Goal: Information Seeking & Learning: Learn about a topic

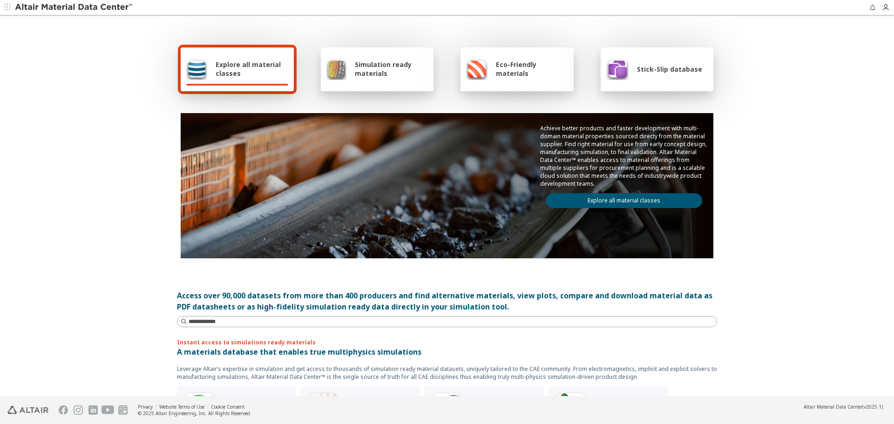
click at [618, 199] on link "Explore all material classes" at bounding box center [624, 200] width 156 height 15
click at [594, 202] on link "Explore all material classes" at bounding box center [624, 200] width 156 height 15
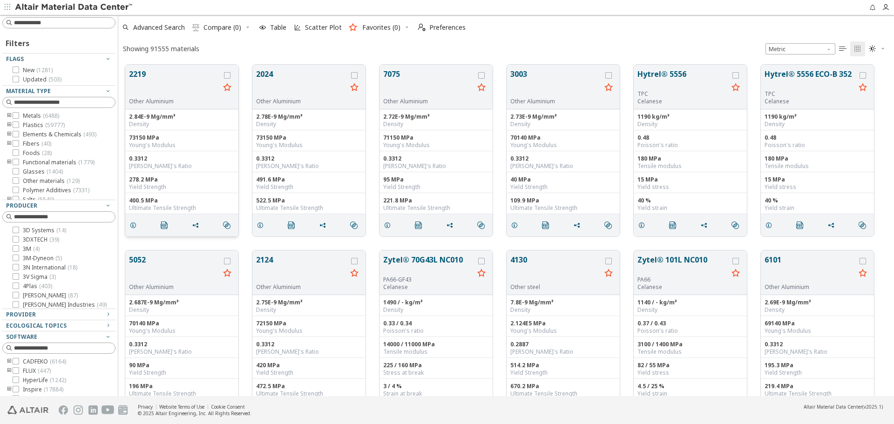
scroll to position [332, 769]
click at [46, 346] on input at bounding box center [64, 348] width 101 height 9
type input "***"
click at [50, 379] on span "Law2 ( 550 )" at bounding box center [51, 380] width 28 height 7
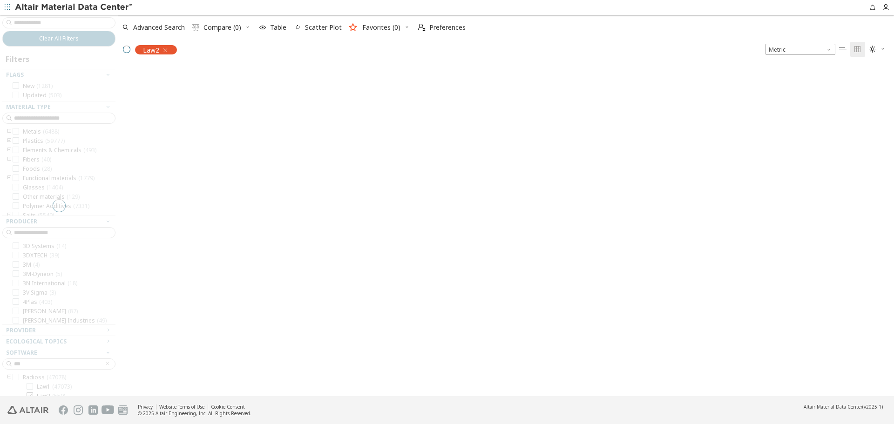
scroll to position [330, 769]
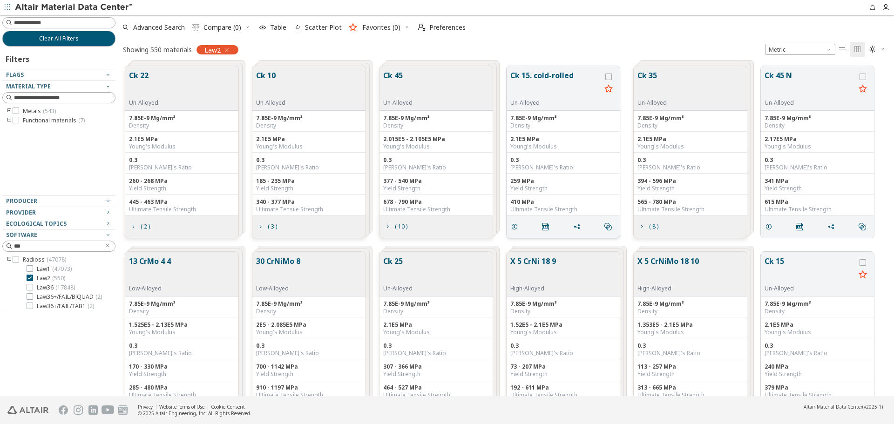
click at [538, 76] on button "Ck 15. cold-rolled" at bounding box center [555, 84] width 91 height 29
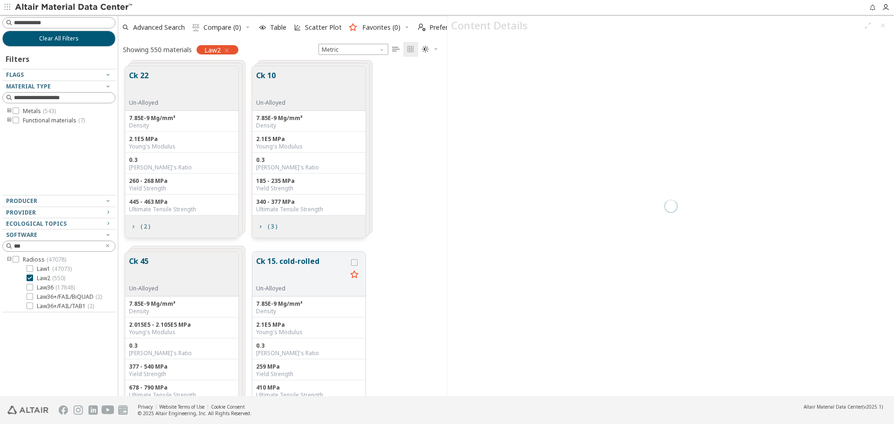
scroll to position [330, 322]
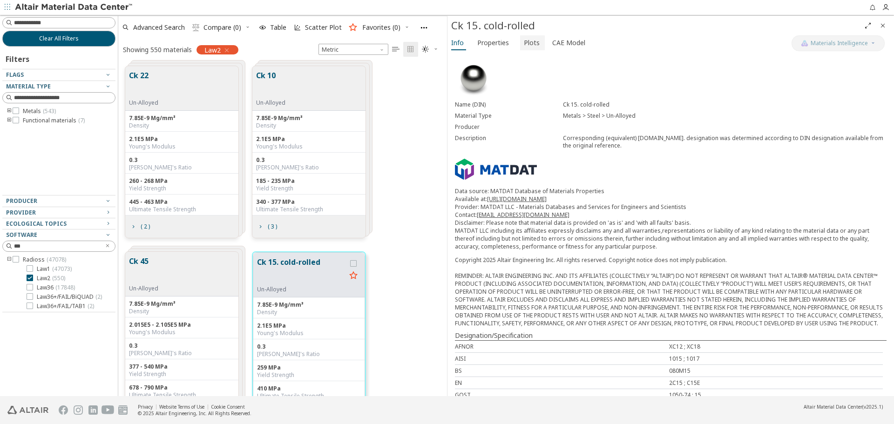
click at [531, 39] on span "Plots" at bounding box center [532, 42] width 16 height 15
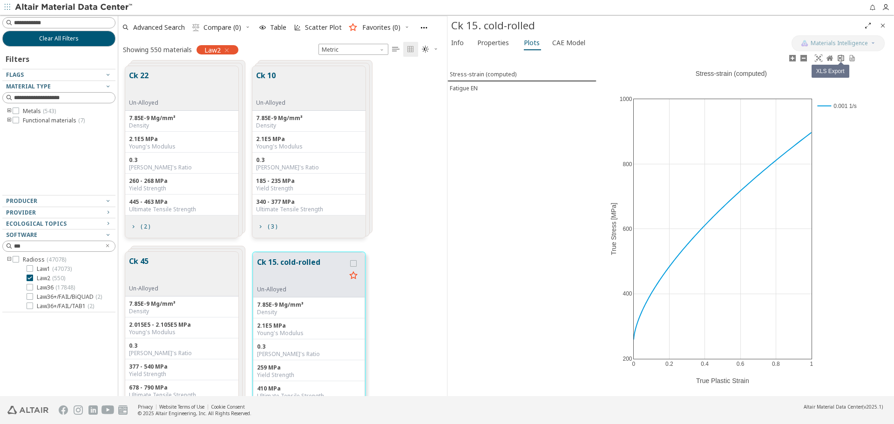
click at [841, 60] on icon at bounding box center [840, 57] width 7 height 7
click at [501, 46] on span "Properties" at bounding box center [493, 42] width 32 height 15
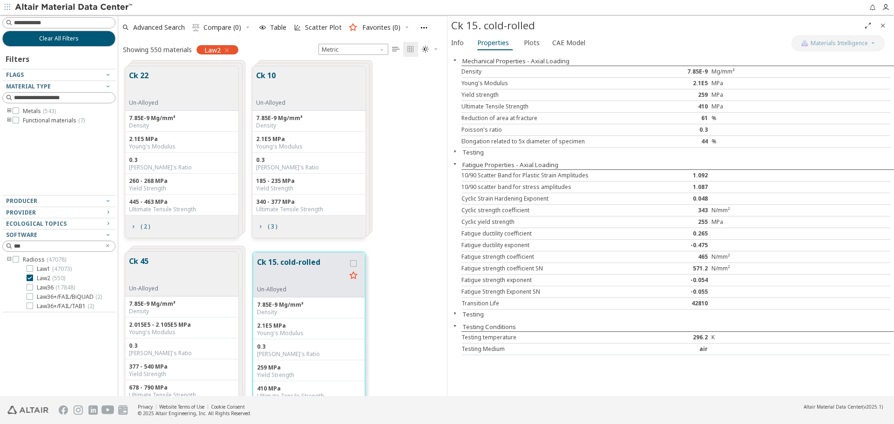
click at [884, 24] on icon "Close" at bounding box center [882, 25] width 7 height 7
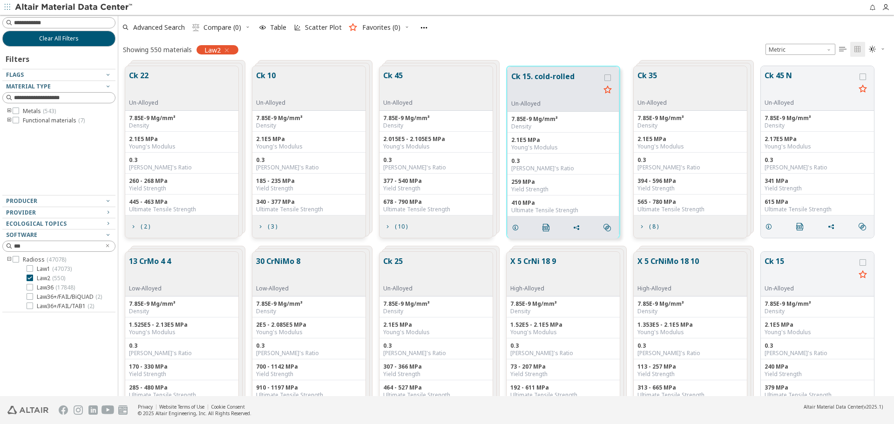
scroll to position [330, 769]
click at [150, 25] on span "Advanced Search" at bounding box center [159, 27] width 52 height 7
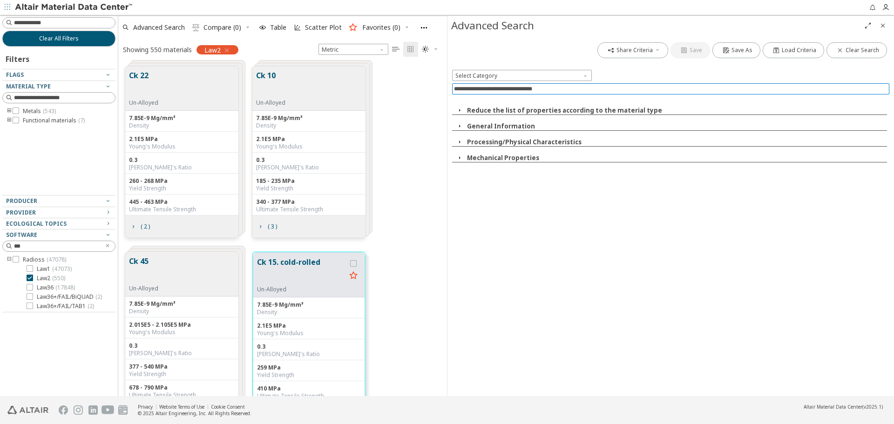
click at [599, 87] on input at bounding box center [671, 89] width 435 height 10
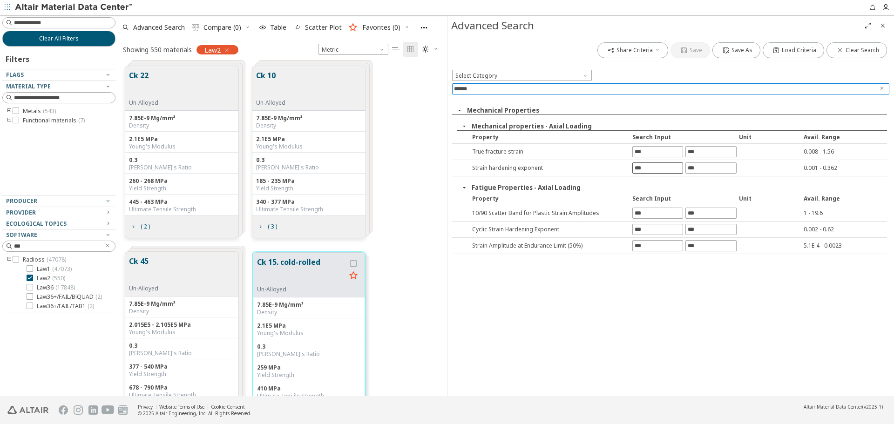
type input "******"
click at [649, 167] on input "text" at bounding box center [658, 168] width 50 height 10
type input "*****"
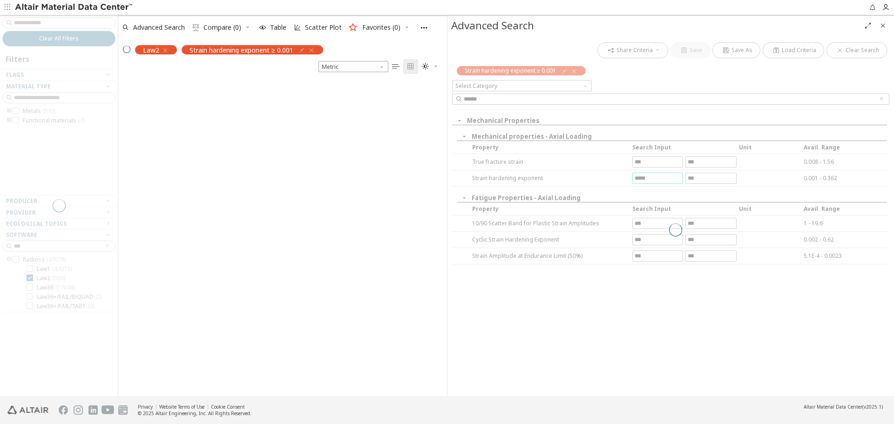
scroll to position [315, 322]
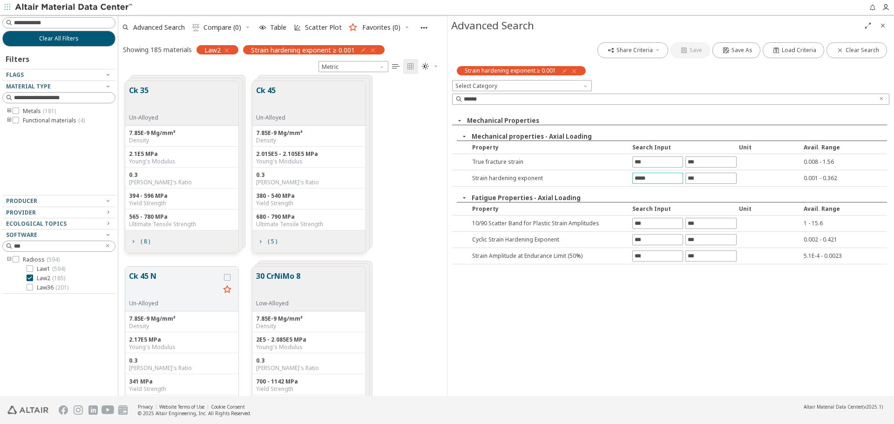
click at [886, 27] on icon "Close" at bounding box center [882, 25] width 7 height 7
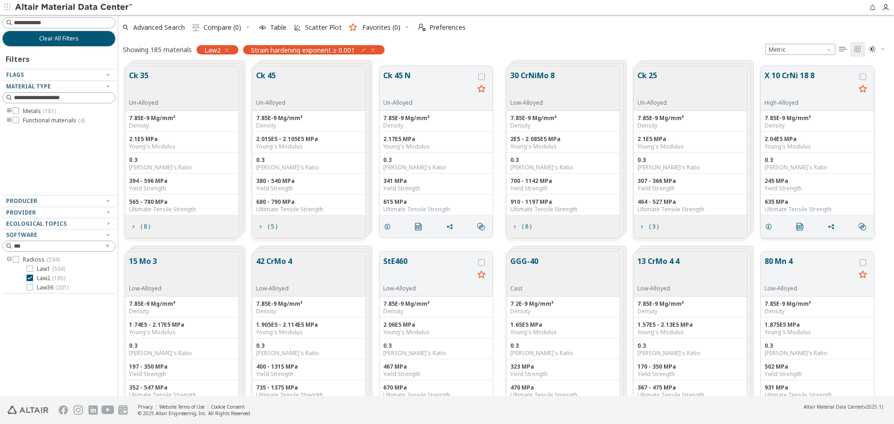
scroll to position [330, 769]
click at [400, 81] on button "Ck 45 N" at bounding box center [428, 84] width 91 height 29
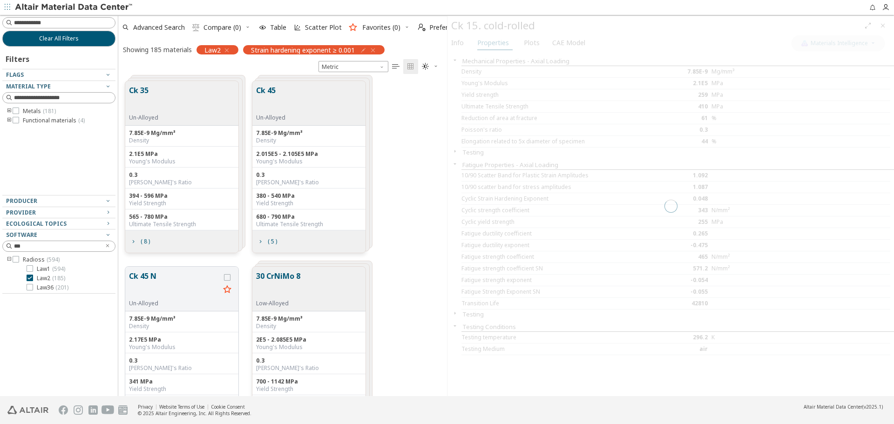
scroll to position [315, 322]
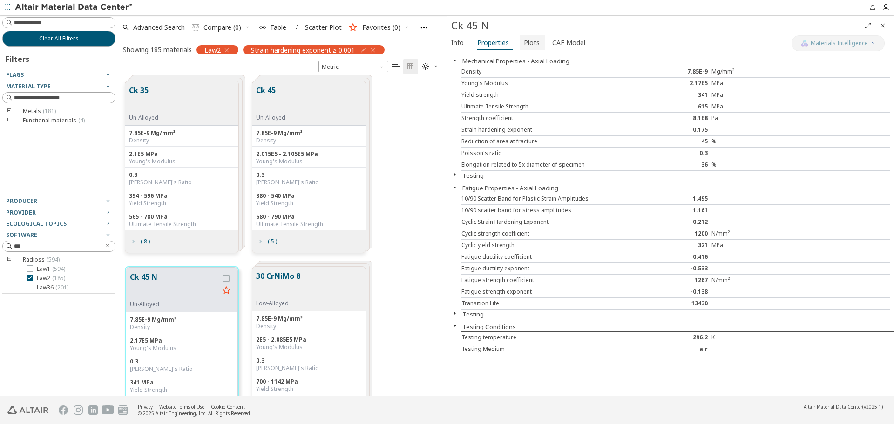
click at [532, 46] on span "Plots" at bounding box center [532, 42] width 16 height 15
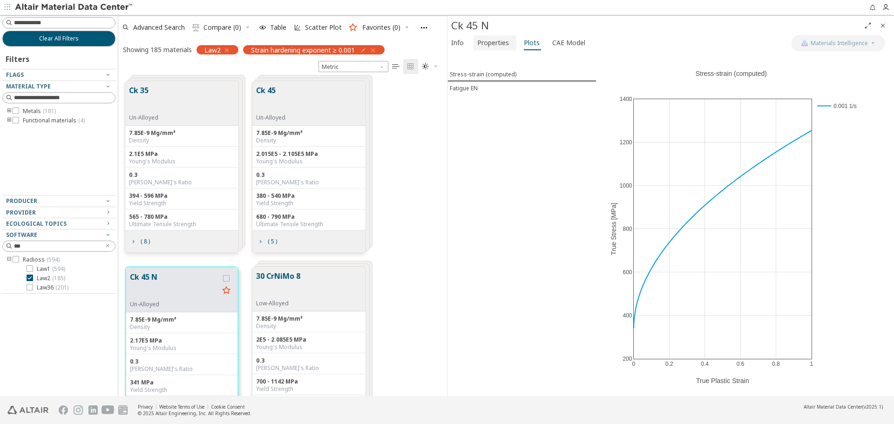
click at [504, 42] on span "Properties" at bounding box center [493, 42] width 32 height 15
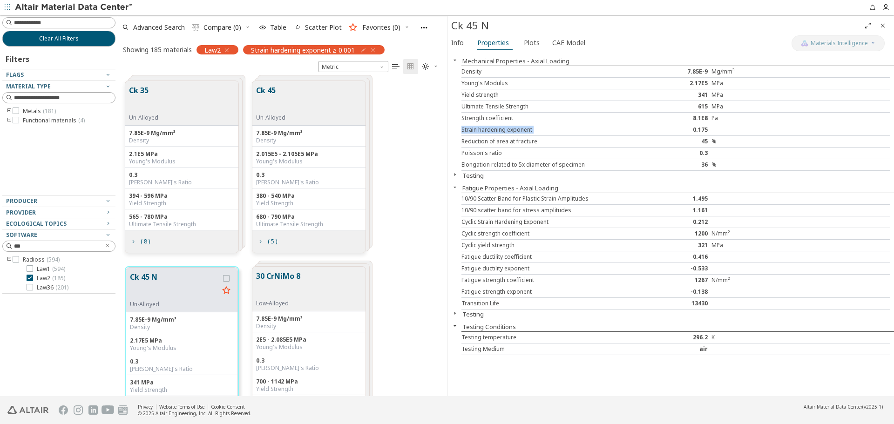
drag, startPoint x: 463, startPoint y: 130, endPoint x: 689, endPoint y: 134, distance: 226.4
click at [667, 129] on div "Strain hardening exponent 0.175" at bounding box center [676, 130] width 429 height 12
click at [711, 130] on div "0.175" at bounding box center [676, 129] width 72 height 7
drag, startPoint x: 707, startPoint y: 131, endPoint x: 682, endPoint y: 131, distance: 25.2
click at [682, 131] on div "0.175" at bounding box center [676, 129] width 72 height 7
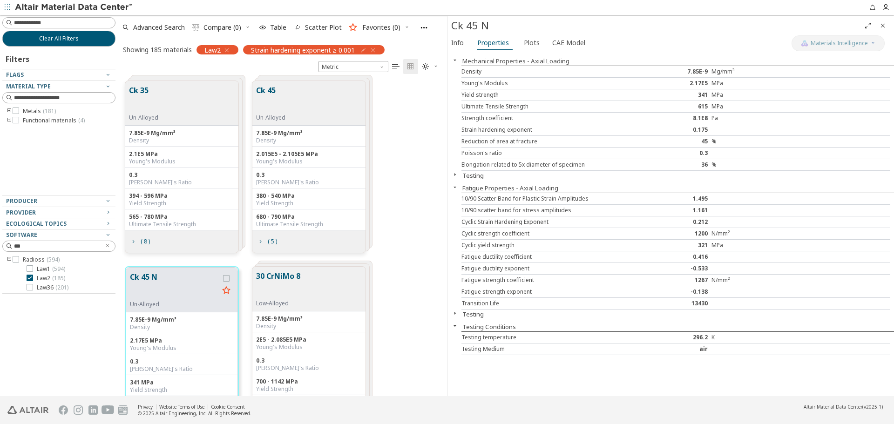
click at [633, 315] on div "Testing" at bounding box center [671, 314] width 447 height 9
click at [228, 52] on icon "button" at bounding box center [226, 50] width 7 height 7
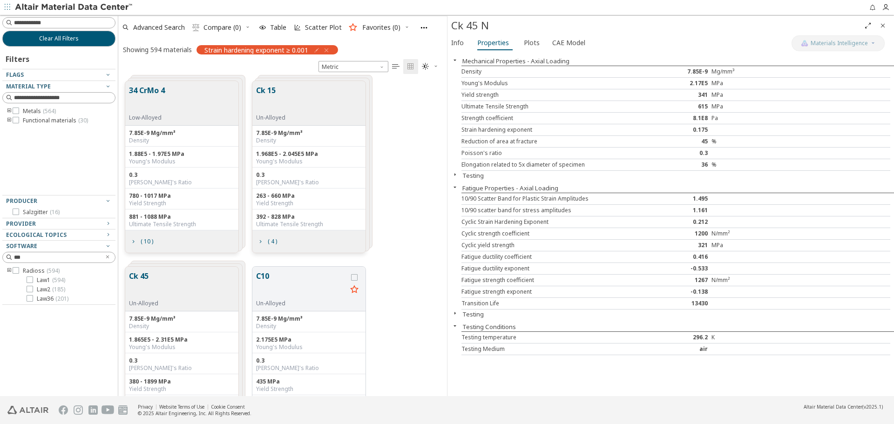
scroll to position [315, 322]
click at [885, 26] on icon "Close" at bounding box center [882, 25] width 7 height 7
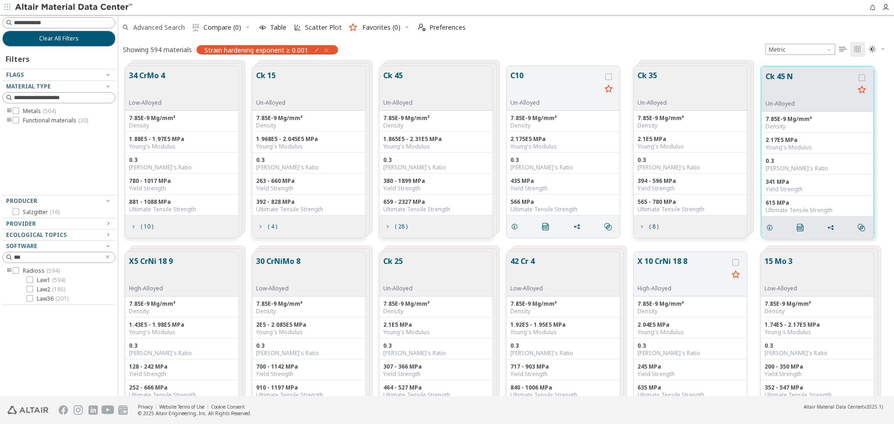
click at [178, 28] on span "Advanced Search" at bounding box center [159, 27] width 52 height 7
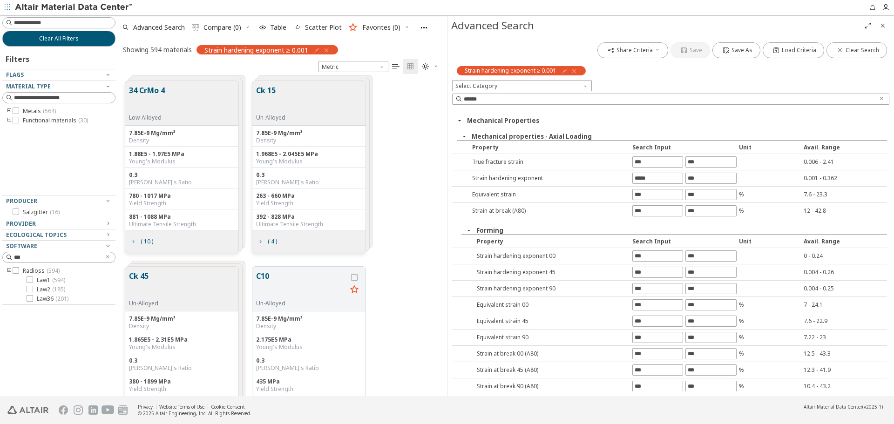
scroll to position [315, 322]
click at [885, 98] on span "Clear text" at bounding box center [882, 99] width 9 height 11
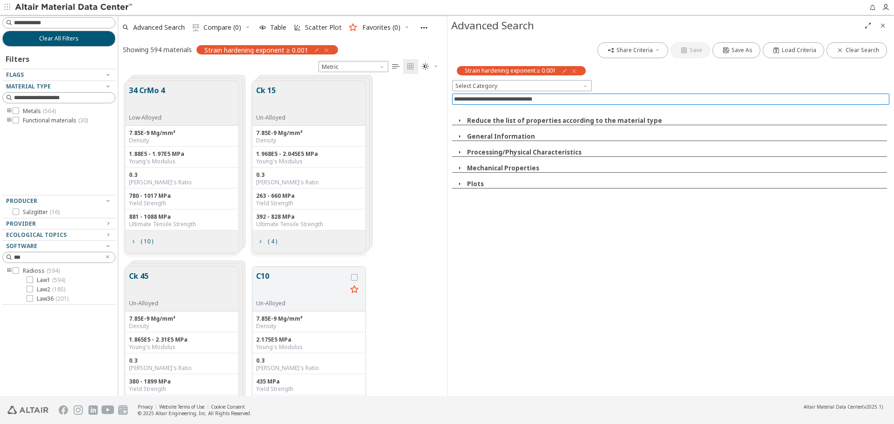
click at [869, 97] on input at bounding box center [671, 99] width 435 height 10
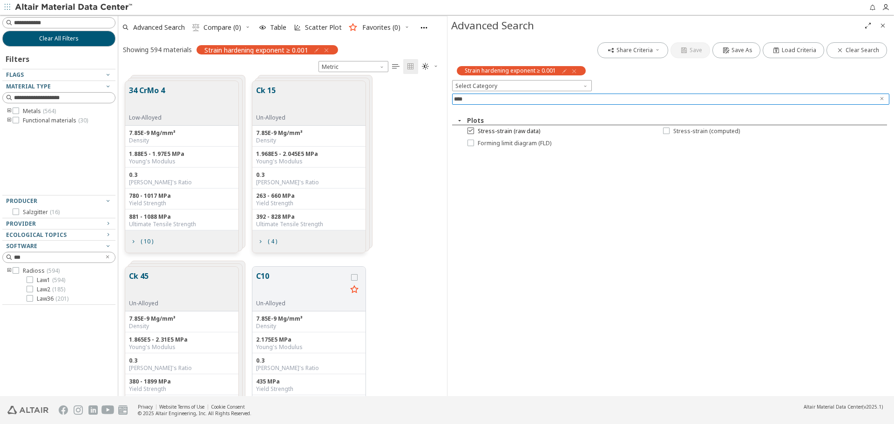
type input "****"
click at [527, 134] on span "Stress-strain (raw data)" at bounding box center [509, 131] width 62 height 7
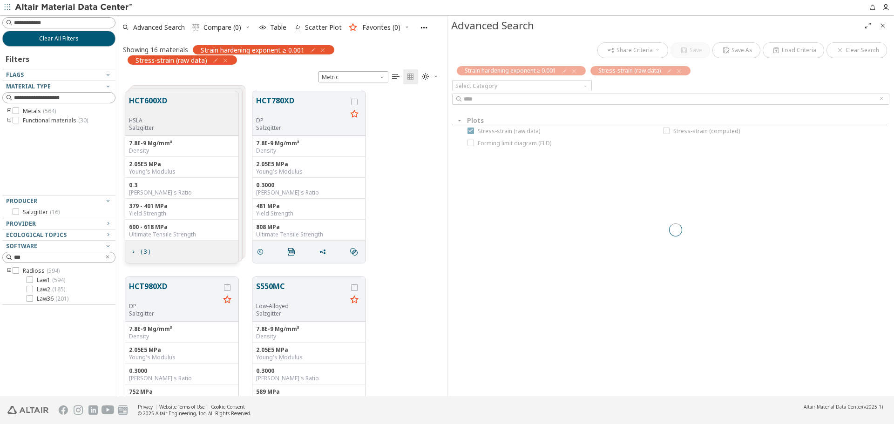
scroll to position [305, 322]
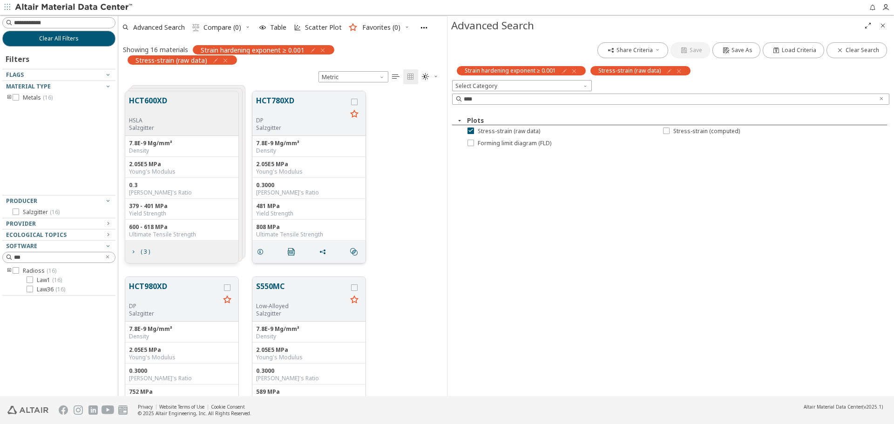
click at [277, 101] on button "HCT780XD" at bounding box center [301, 106] width 91 height 22
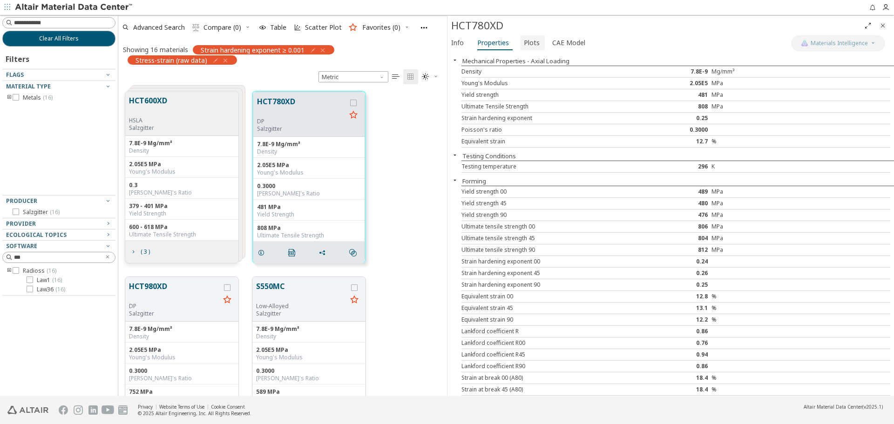
click at [533, 42] on span "Plots" at bounding box center [532, 42] width 16 height 15
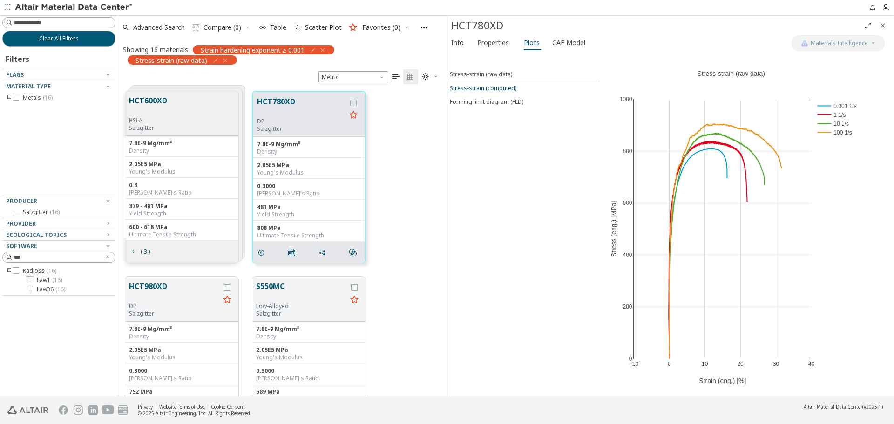
click at [520, 86] on span "Stress-strain (computed)" at bounding box center [522, 88] width 144 height 8
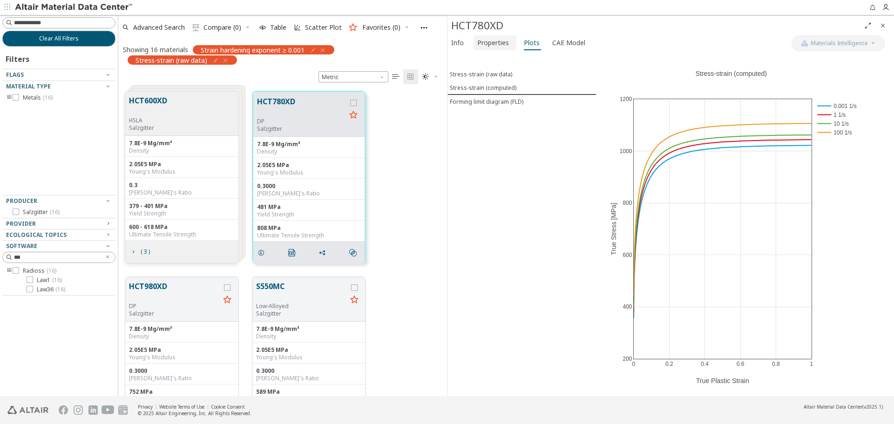
click at [489, 47] on span "Properties" at bounding box center [493, 42] width 32 height 15
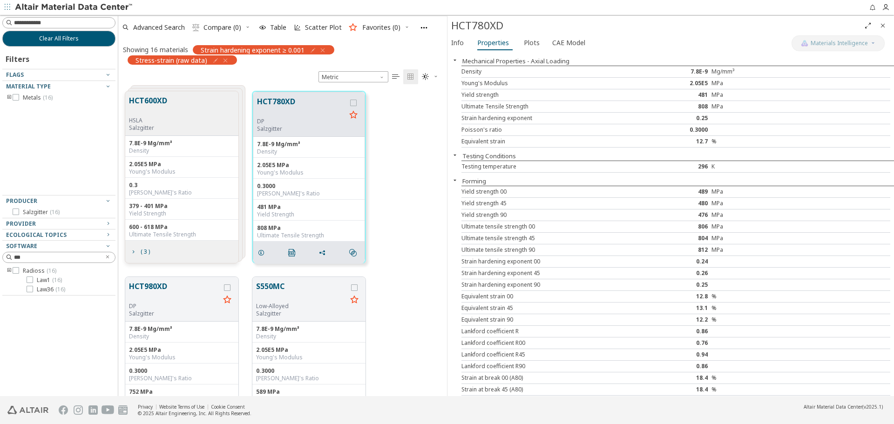
click at [880, 25] on icon "Close" at bounding box center [882, 25] width 7 height 7
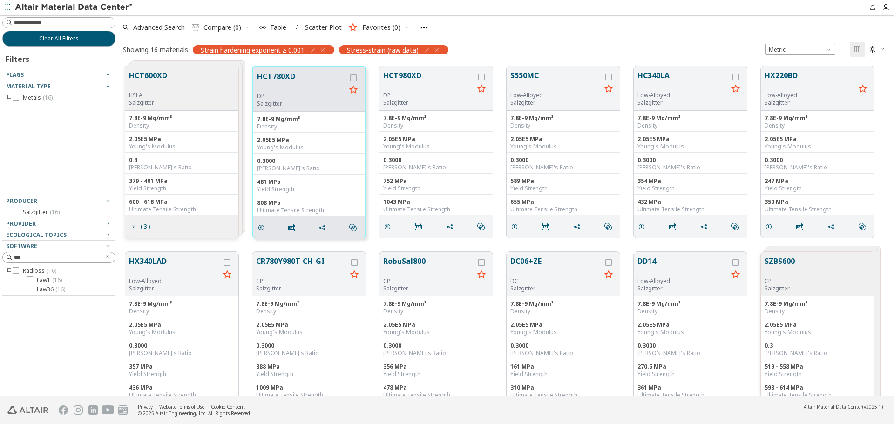
scroll to position [330, 769]
